Goal: Navigation & Orientation: Find specific page/section

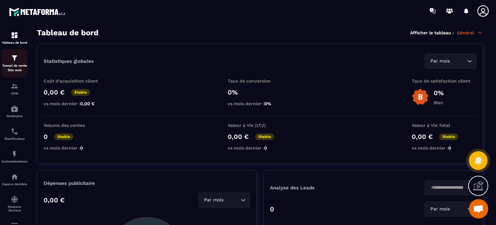
click at [12, 60] on img at bounding box center [15, 58] width 8 height 8
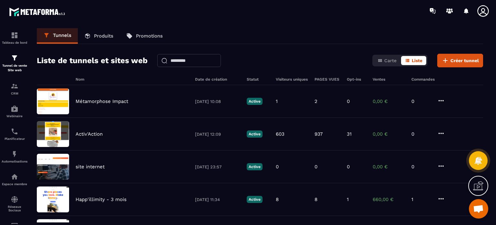
click at [102, 40] on link "Produits" at bounding box center [99, 36] width 42 height 16
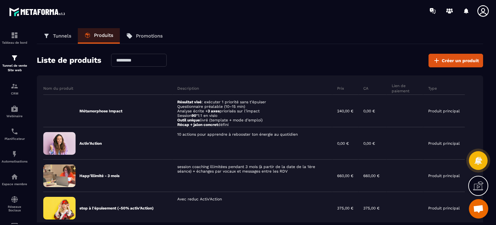
click at [317, 38] on div "Tunnels Produits Promotions" at bounding box center [260, 36] width 447 height 16
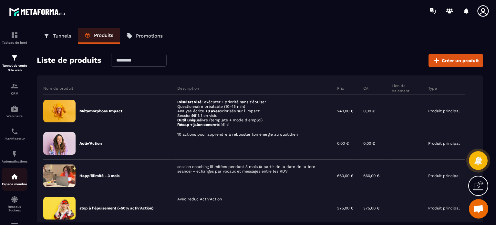
click at [13, 188] on link "Espace membre" at bounding box center [15, 179] width 26 height 23
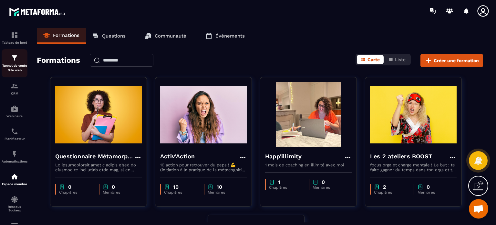
click at [15, 63] on div "Tunnel de vente Site web" at bounding box center [15, 63] width 26 height 18
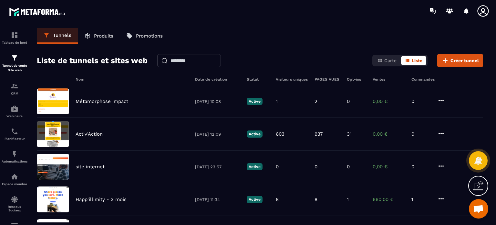
click at [100, 34] on p "Produits" at bounding box center [103, 36] width 19 height 6
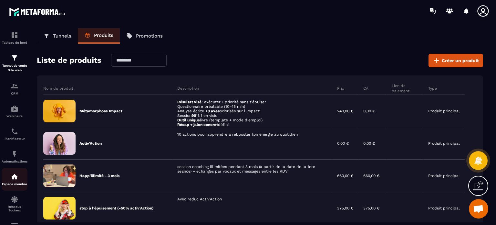
click at [14, 179] on img at bounding box center [15, 177] width 8 height 8
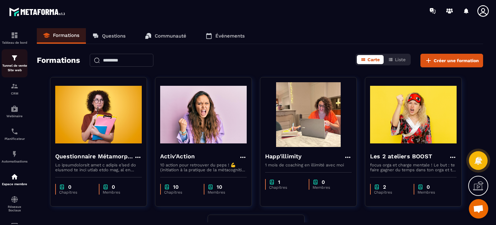
click at [16, 74] on link "Tunnel de vente Site web" at bounding box center [15, 63] width 26 height 28
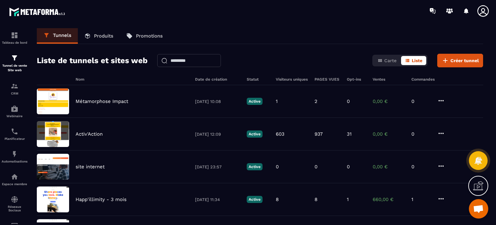
click at [107, 35] on p "Produits" at bounding box center [103, 36] width 19 height 6
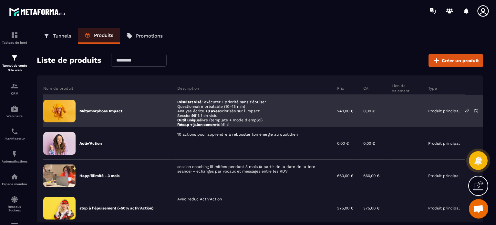
click at [100, 115] on div "Métamorphose Impact" at bounding box center [107, 111] width 129 height 32
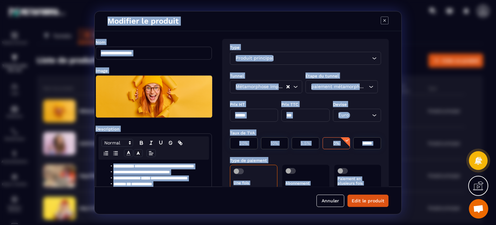
scroll to position [0, 13]
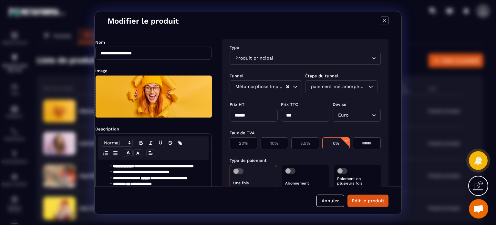
click at [340, 29] on div "Modifier le produit" at bounding box center [248, 21] width 307 height 20
click at [384, 20] on icon "Modal window" at bounding box center [385, 20] width 8 height 8
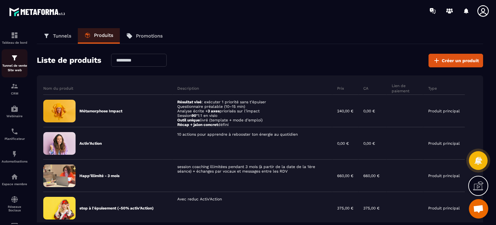
click at [18, 65] on p "Tunnel de vente Site web" at bounding box center [15, 67] width 26 height 9
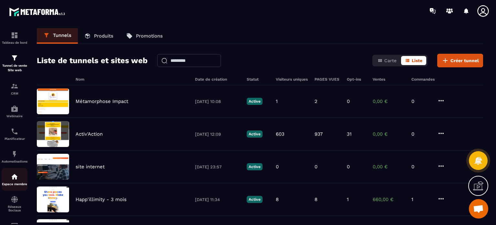
click at [10, 185] on p "Espace membre" at bounding box center [15, 184] width 26 height 4
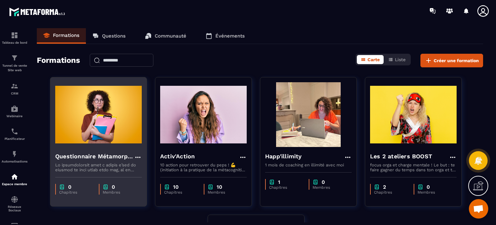
click at [107, 123] on img at bounding box center [98, 114] width 87 height 65
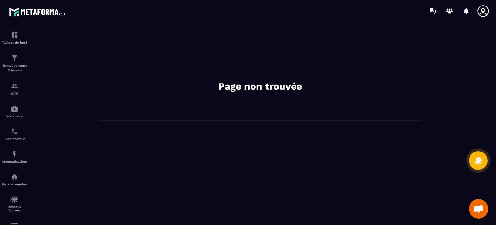
click at [478, 10] on icon at bounding box center [483, 10] width 11 height 11
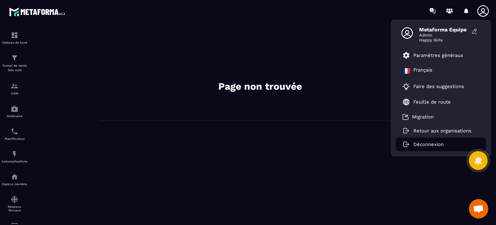
click at [423, 143] on p "Déconnexion" at bounding box center [429, 144] width 30 height 6
